Goal: Task Accomplishment & Management: Complete application form

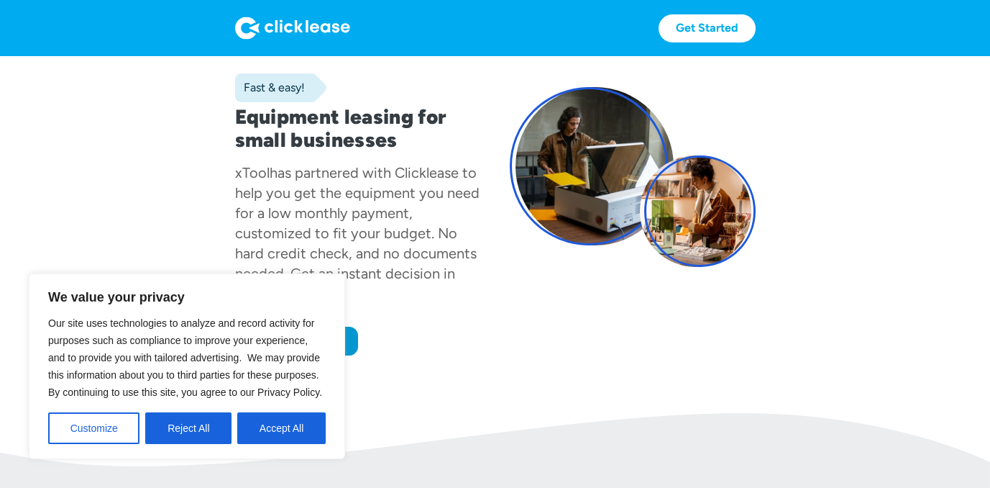
scroll to position [96, 0]
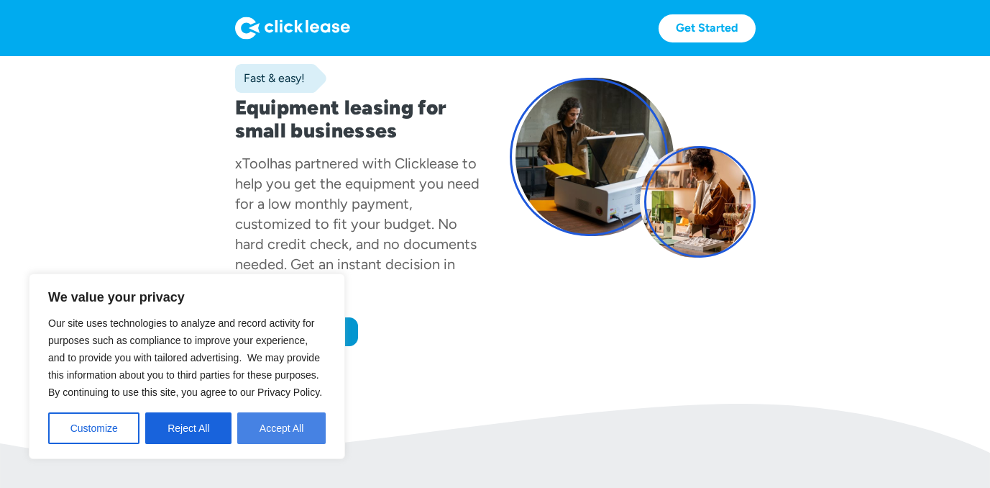
click at [291, 431] on button "Accept All" at bounding box center [281, 428] width 88 height 32
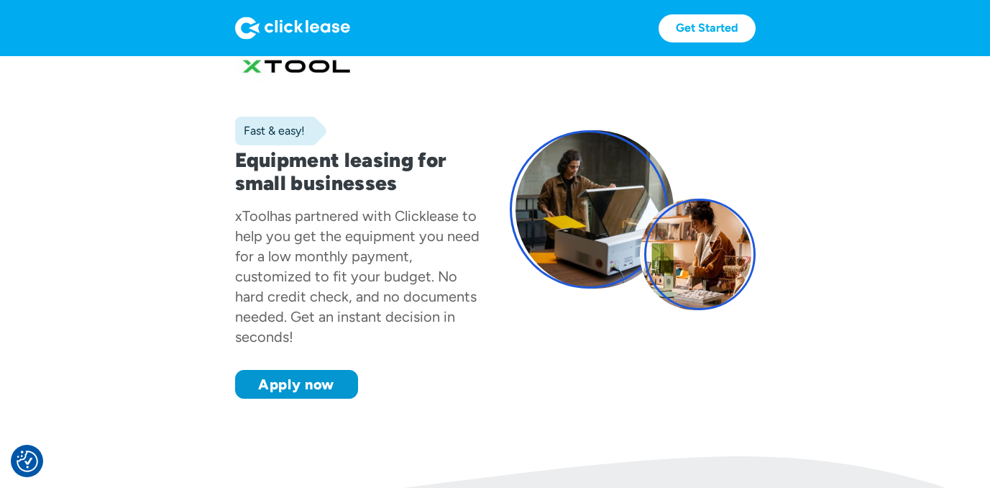
scroll to position [29, 0]
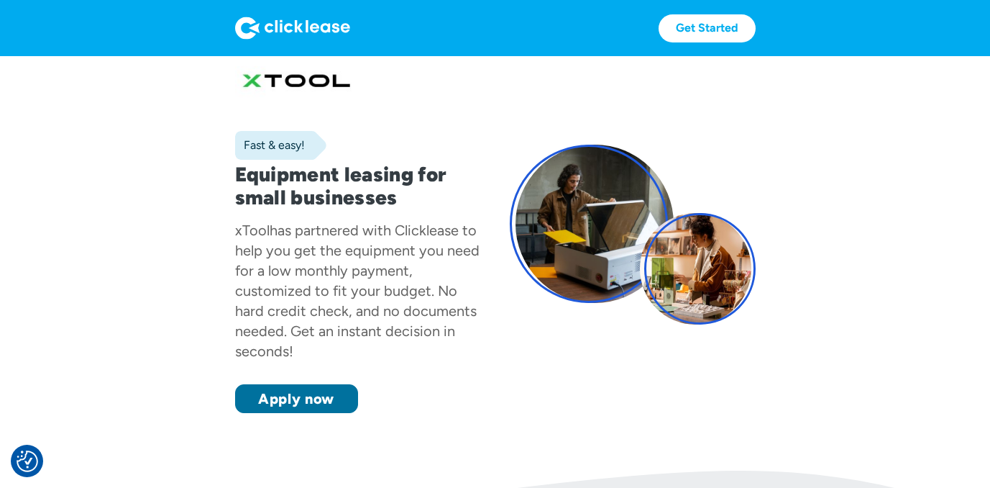
click at [320, 398] on link "Apply now" at bounding box center [296, 398] width 123 height 29
